Goal: Task Accomplishment & Management: Complete application form

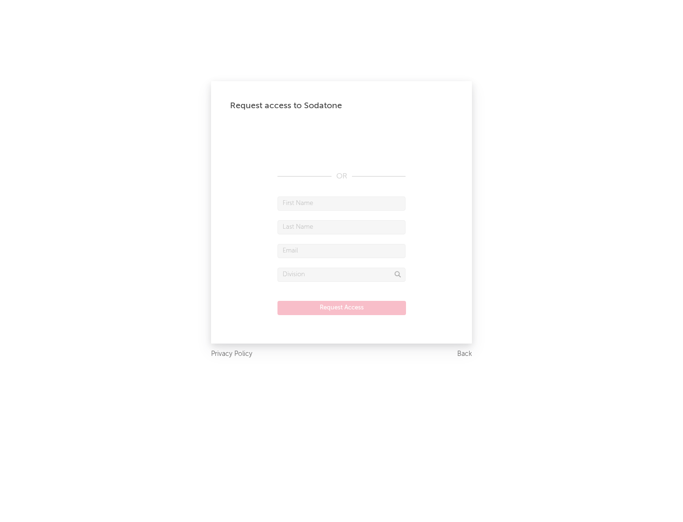
click at [341, 203] on input "text" at bounding box center [341, 203] width 128 height 14
type input "[PERSON_NAME]"
click at [341, 227] on input "text" at bounding box center [341, 227] width 128 height 14
type input "[PERSON_NAME]"
click at [341, 250] on input "text" at bounding box center [341, 251] width 128 height 14
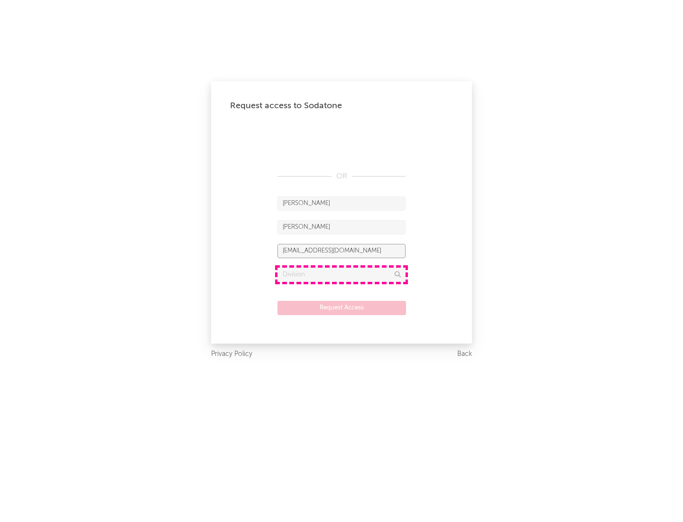
type input "[EMAIL_ADDRESS][DOMAIN_NAME]"
click at [341, 274] on input "text" at bounding box center [341, 274] width 128 height 14
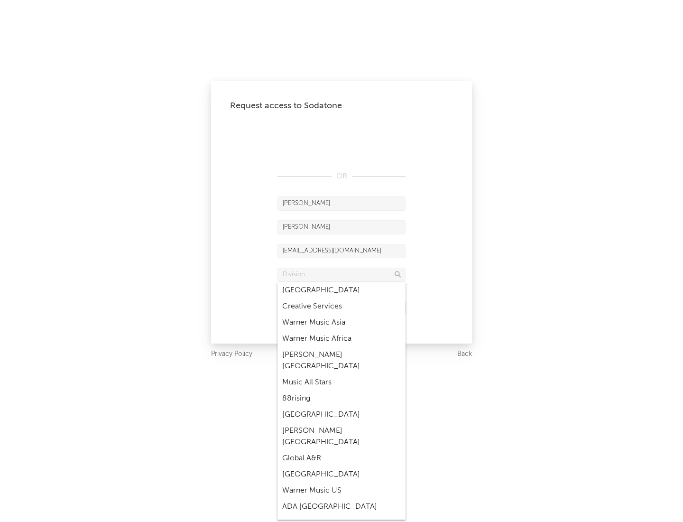
click at [341, 374] on div "Music All Stars" at bounding box center [341, 382] width 128 height 16
type input "Music All Stars"
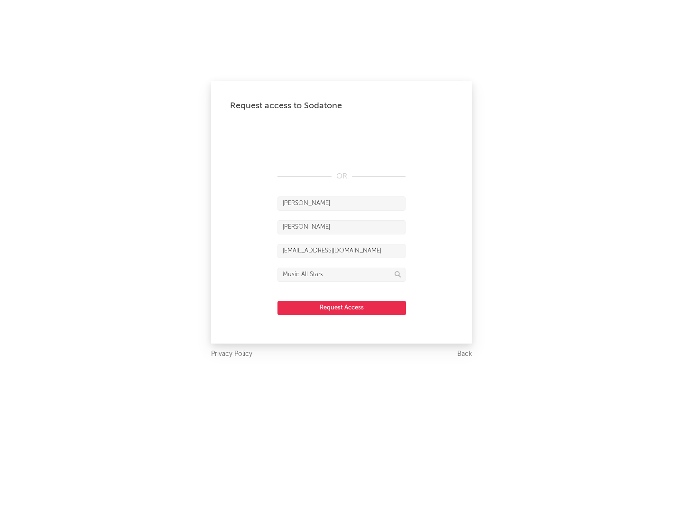
click at [341, 307] on button "Request Access" at bounding box center [341, 308] width 128 height 14
